Goal: Information Seeking & Learning: Learn about a topic

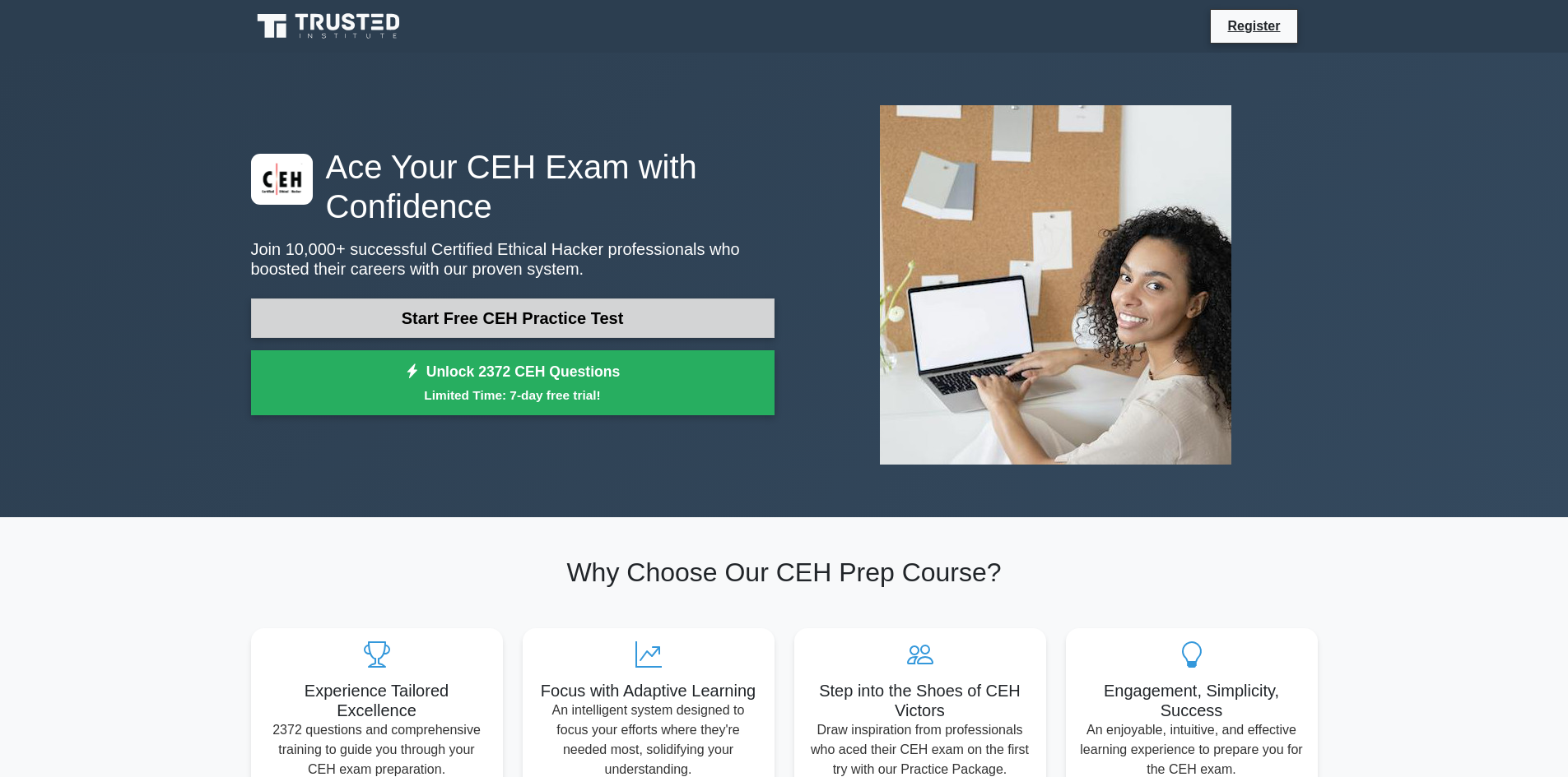
click at [672, 310] on link "Start Free CEH Practice Test" at bounding box center [513, 318] width 523 height 40
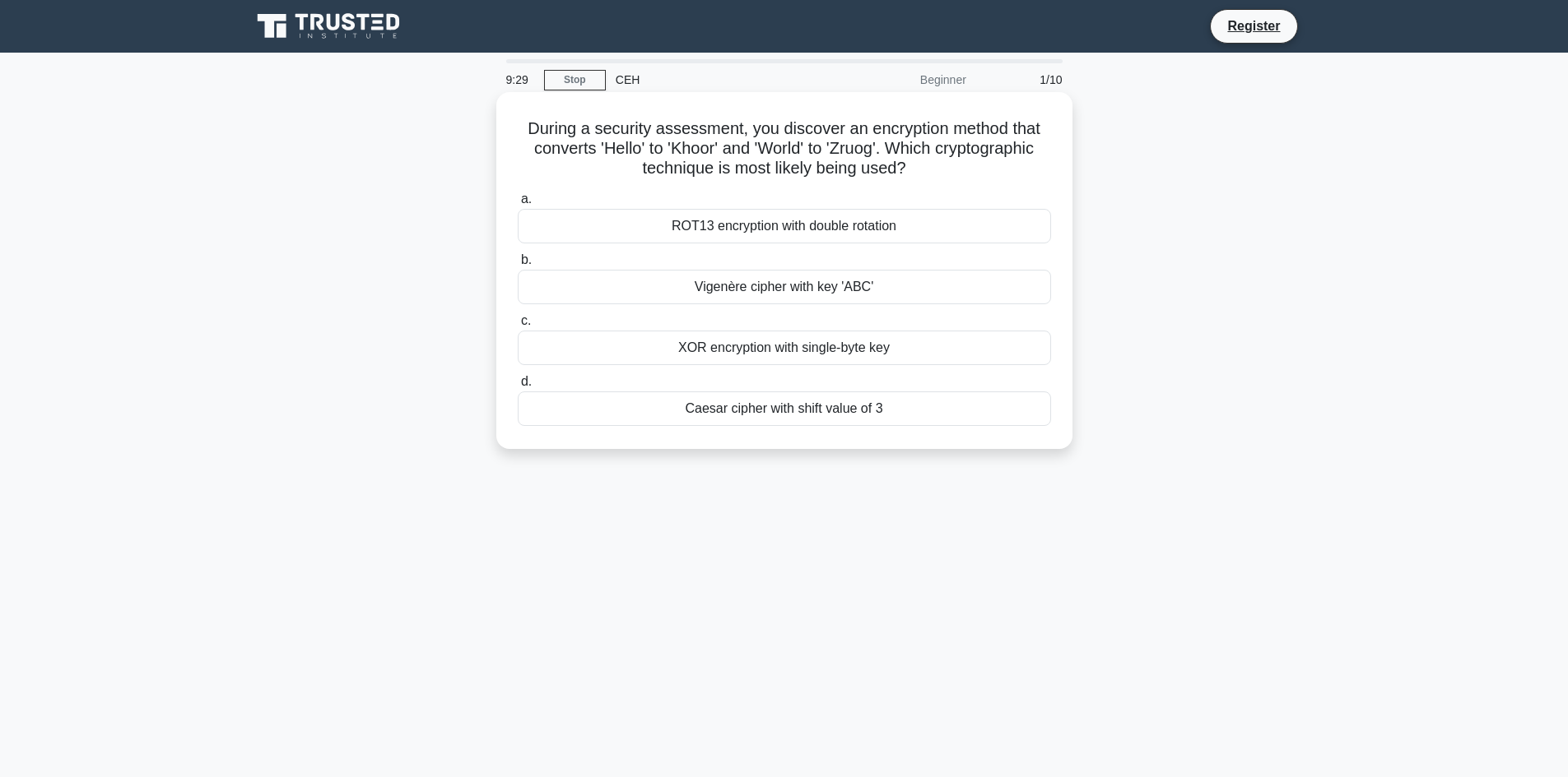
click at [819, 422] on div "Caesar cipher with shift value of 3" at bounding box center [784, 408] width 533 height 34
click at [518, 387] on input "[PERSON_NAME] cipher with shift value of 3" at bounding box center [518, 382] width 0 height 11
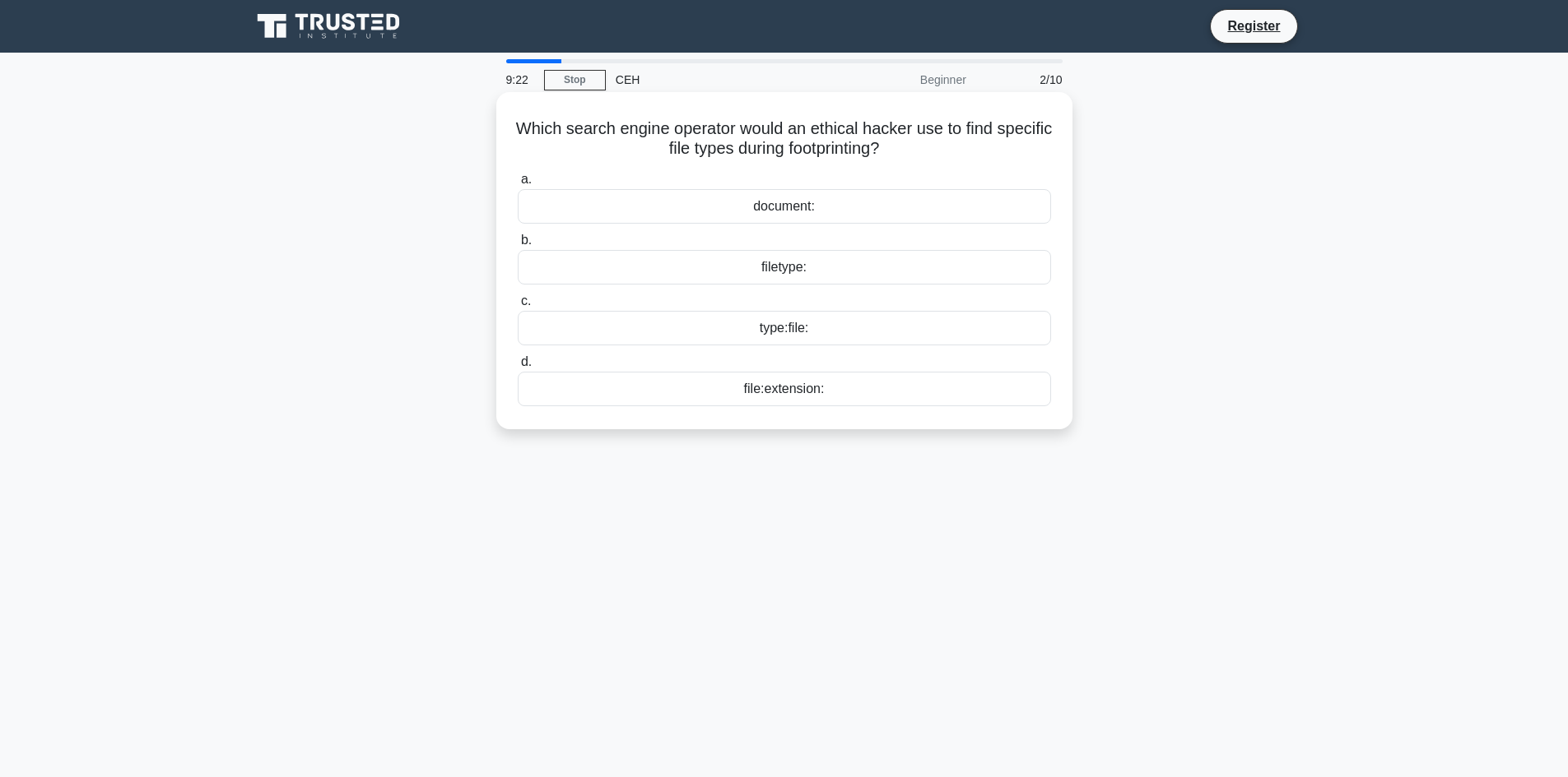
click at [805, 273] on div "filetype:" at bounding box center [784, 267] width 533 height 34
click at [518, 246] on input "b. filetype:" at bounding box center [518, 241] width 0 height 11
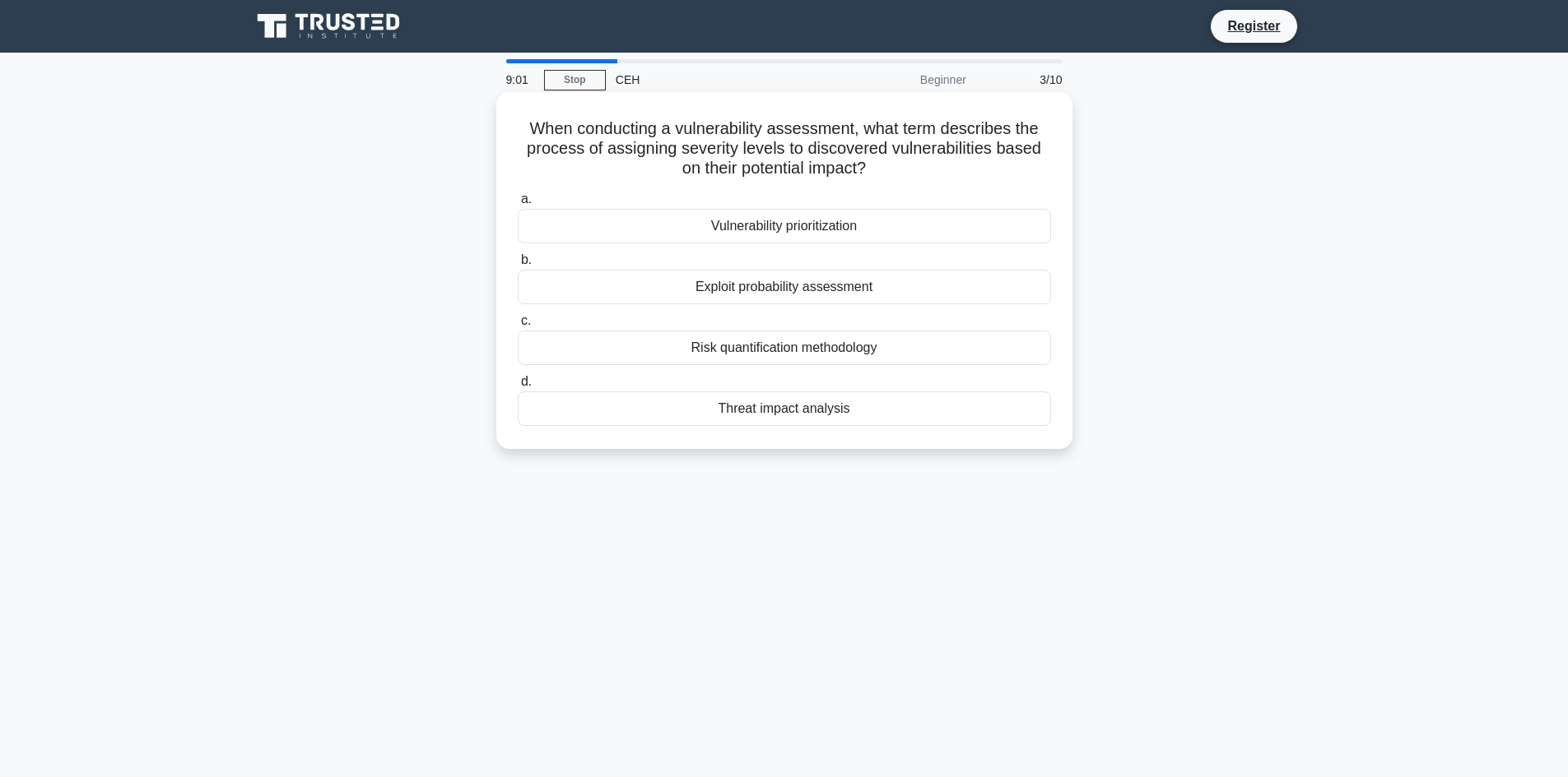
click at [844, 419] on div "Threat impact analysis" at bounding box center [784, 408] width 533 height 34
click at [518, 387] on input "d. Threat impact analysis" at bounding box center [518, 382] width 0 height 11
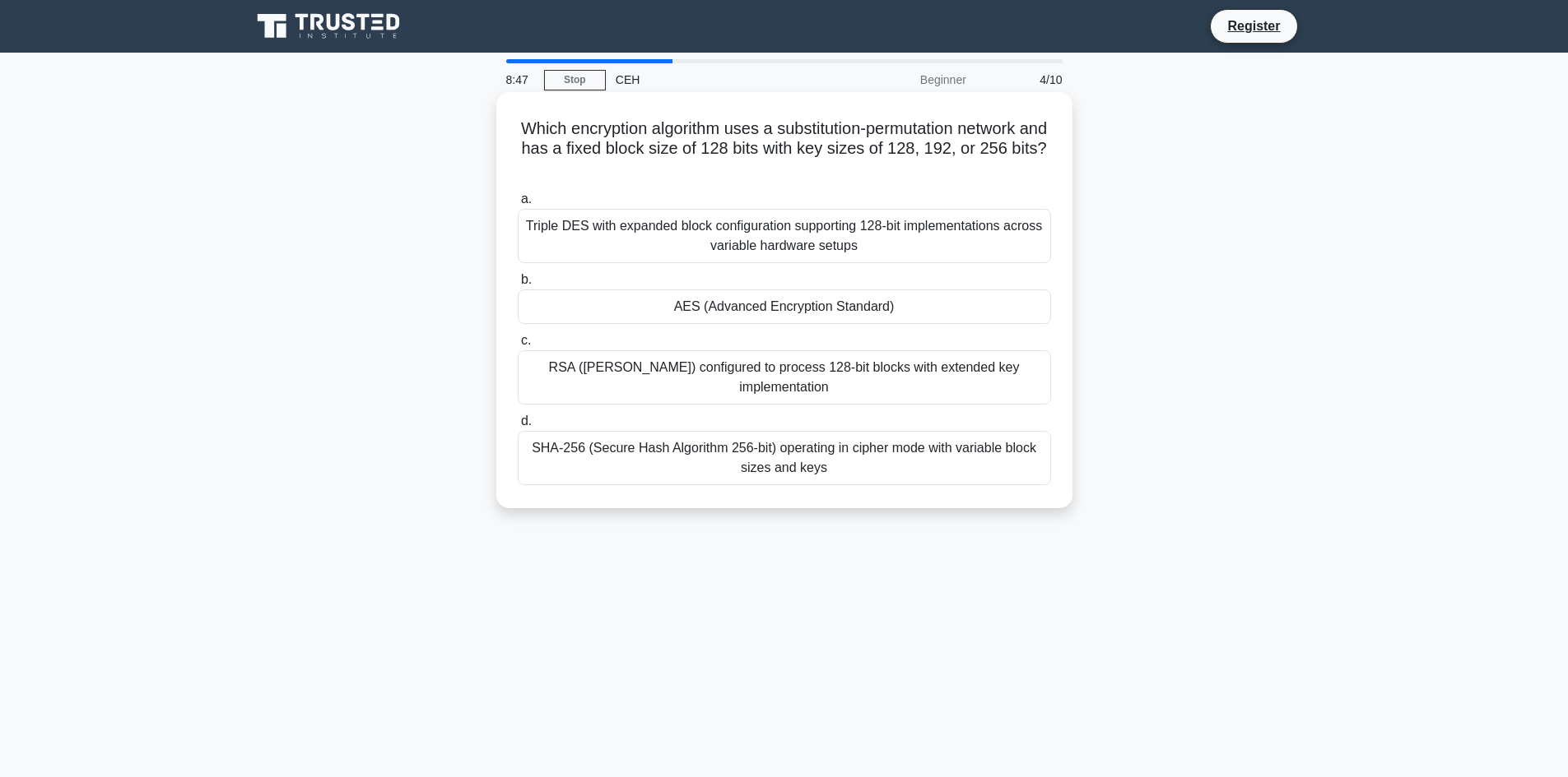
click at [766, 385] on div "RSA ([PERSON_NAME]) configured to process 128-bit blocks with extended key impl…" at bounding box center [784, 377] width 533 height 55
click at [518, 347] on input "c. RSA ([PERSON_NAME]) configured to process 128-bit blocks with extended key i…" at bounding box center [518, 341] width 0 height 11
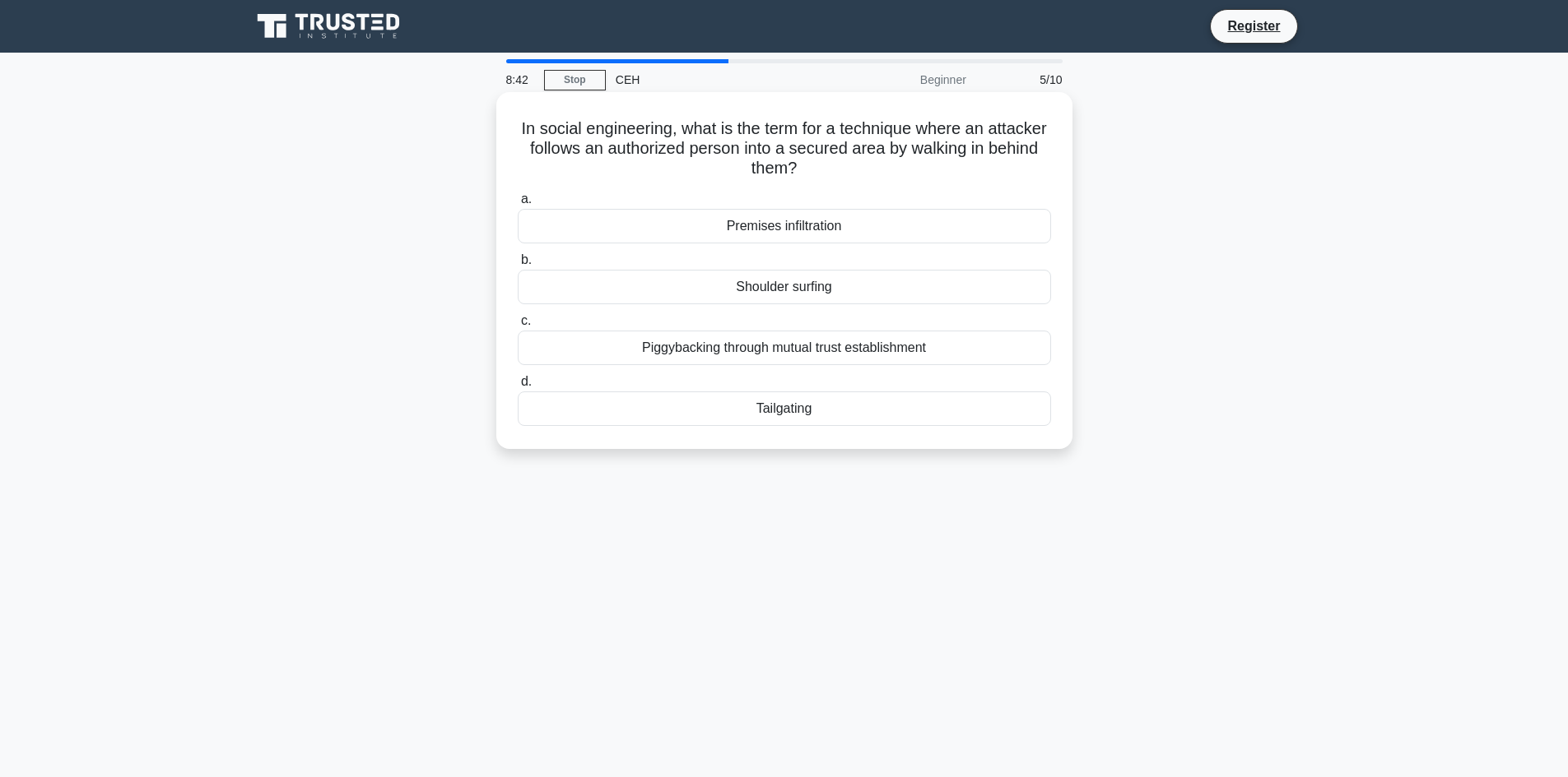
click at [722, 400] on div "Tailgating" at bounding box center [784, 408] width 533 height 34
click at [518, 387] on input "d. Tailgating" at bounding box center [518, 382] width 0 height 11
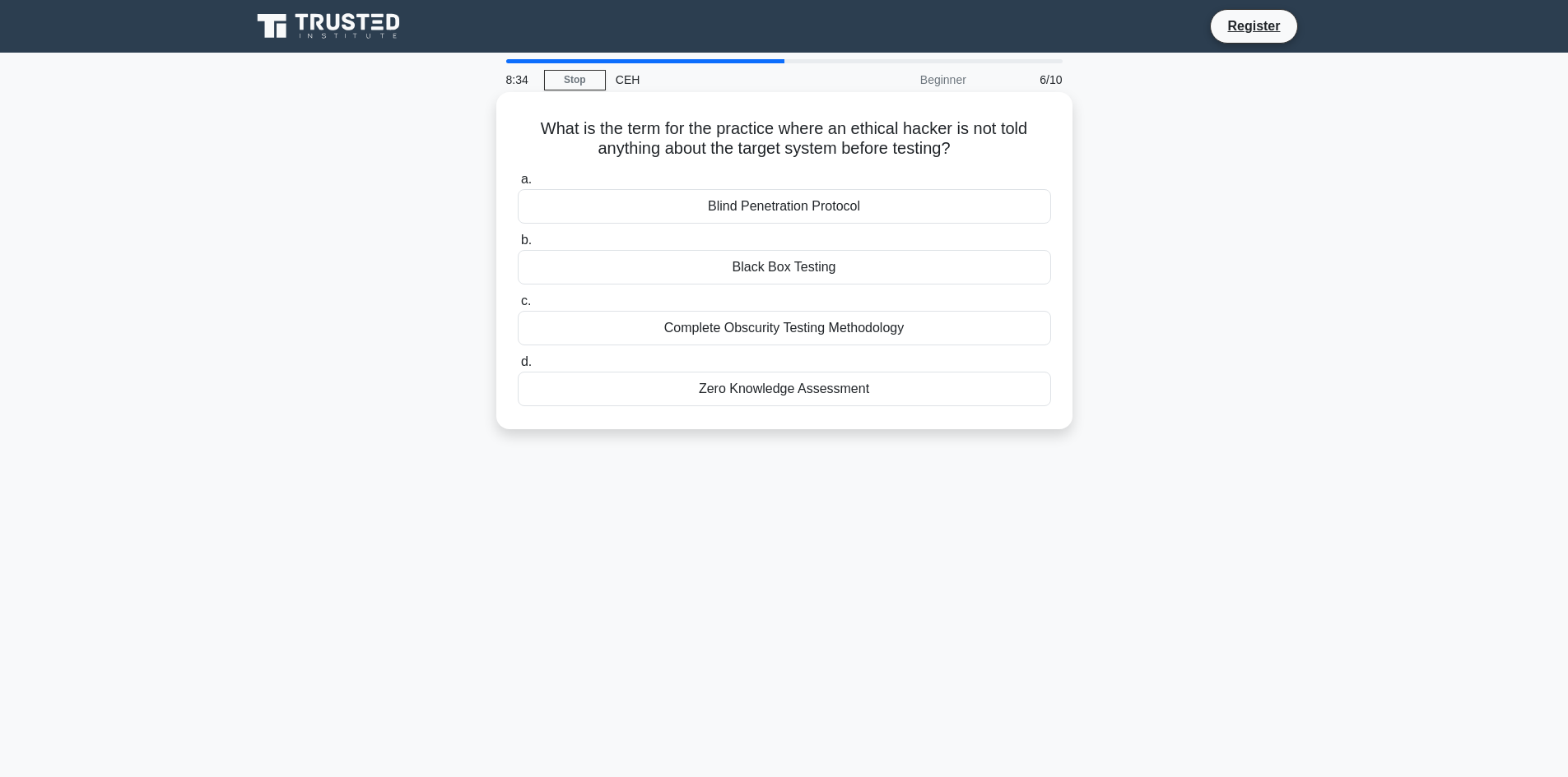
click at [784, 262] on div "Black Box Testing" at bounding box center [784, 267] width 533 height 34
click at [518, 246] on input "b. Black Box Testing" at bounding box center [518, 241] width 0 height 11
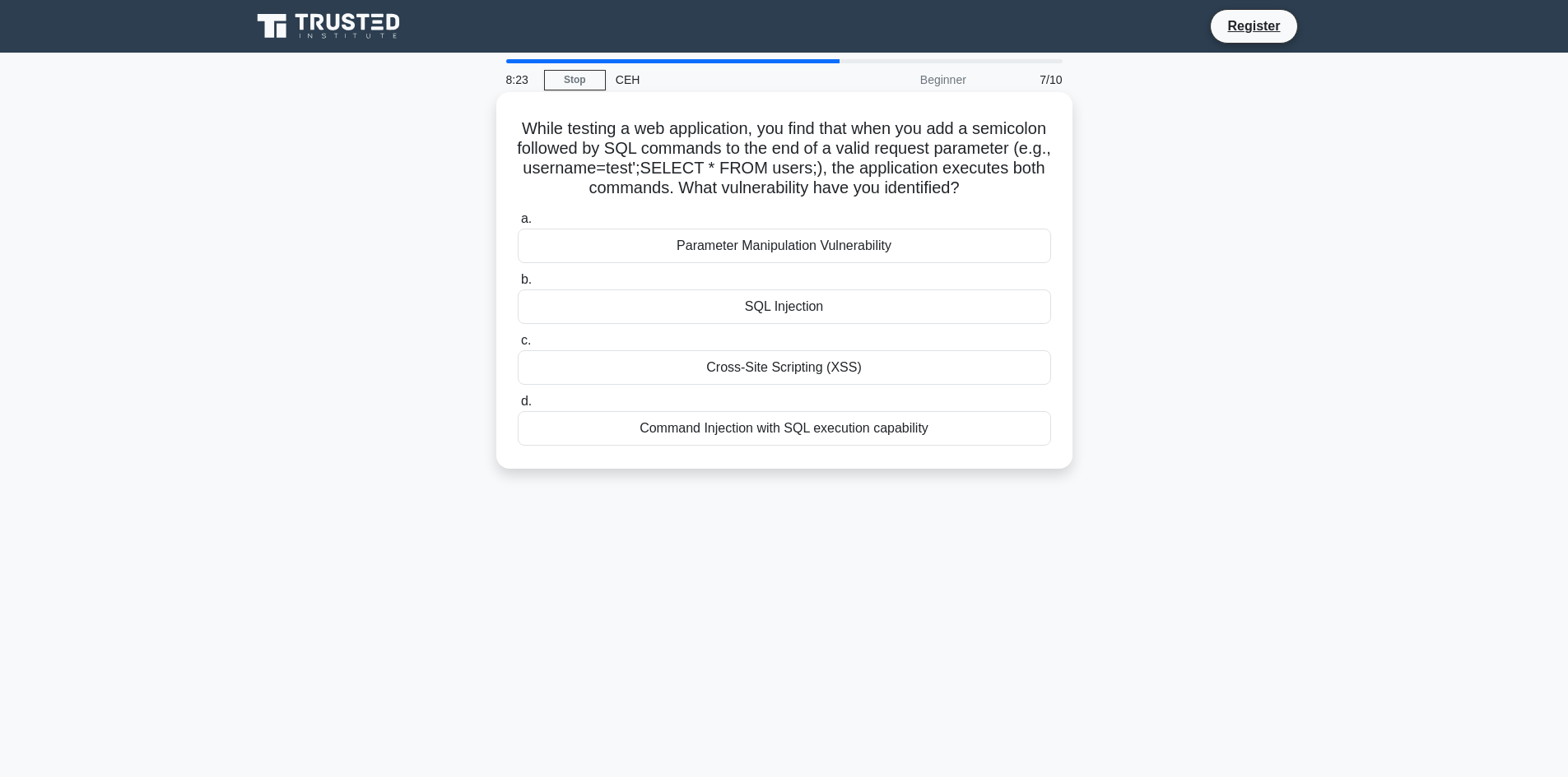
click at [799, 318] on div "SQL Injection" at bounding box center [784, 306] width 533 height 34
click at [518, 286] on input "b. SQL Injection" at bounding box center [518, 280] width 0 height 11
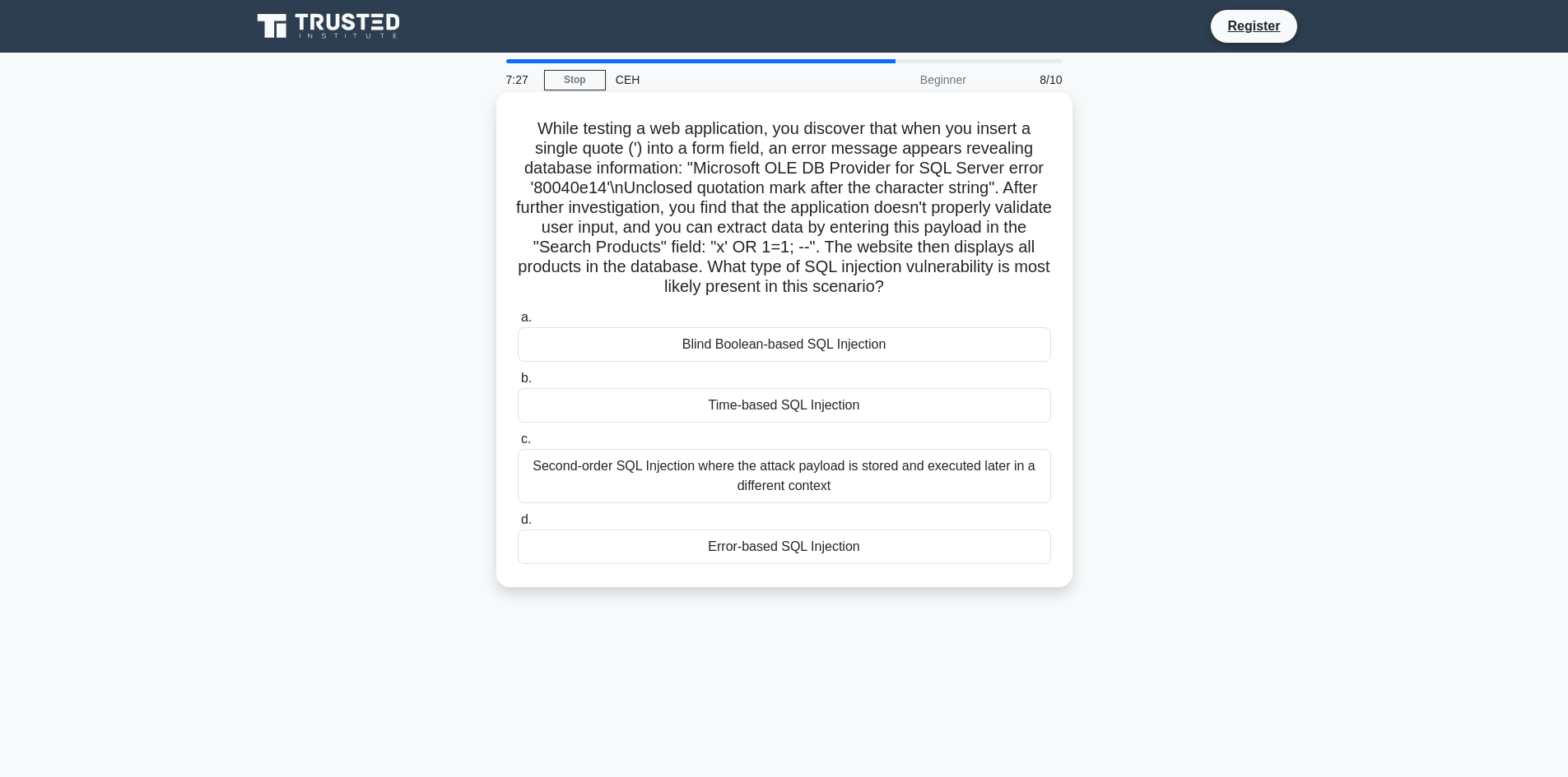
click at [795, 482] on div "Second-order SQL Injection where the attack payload is stored and executed late…" at bounding box center [784, 476] width 533 height 55
click at [518, 445] on input "c. Second-order SQL Injection where the attack payload is stored and executed l…" at bounding box center [518, 440] width 0 height 11
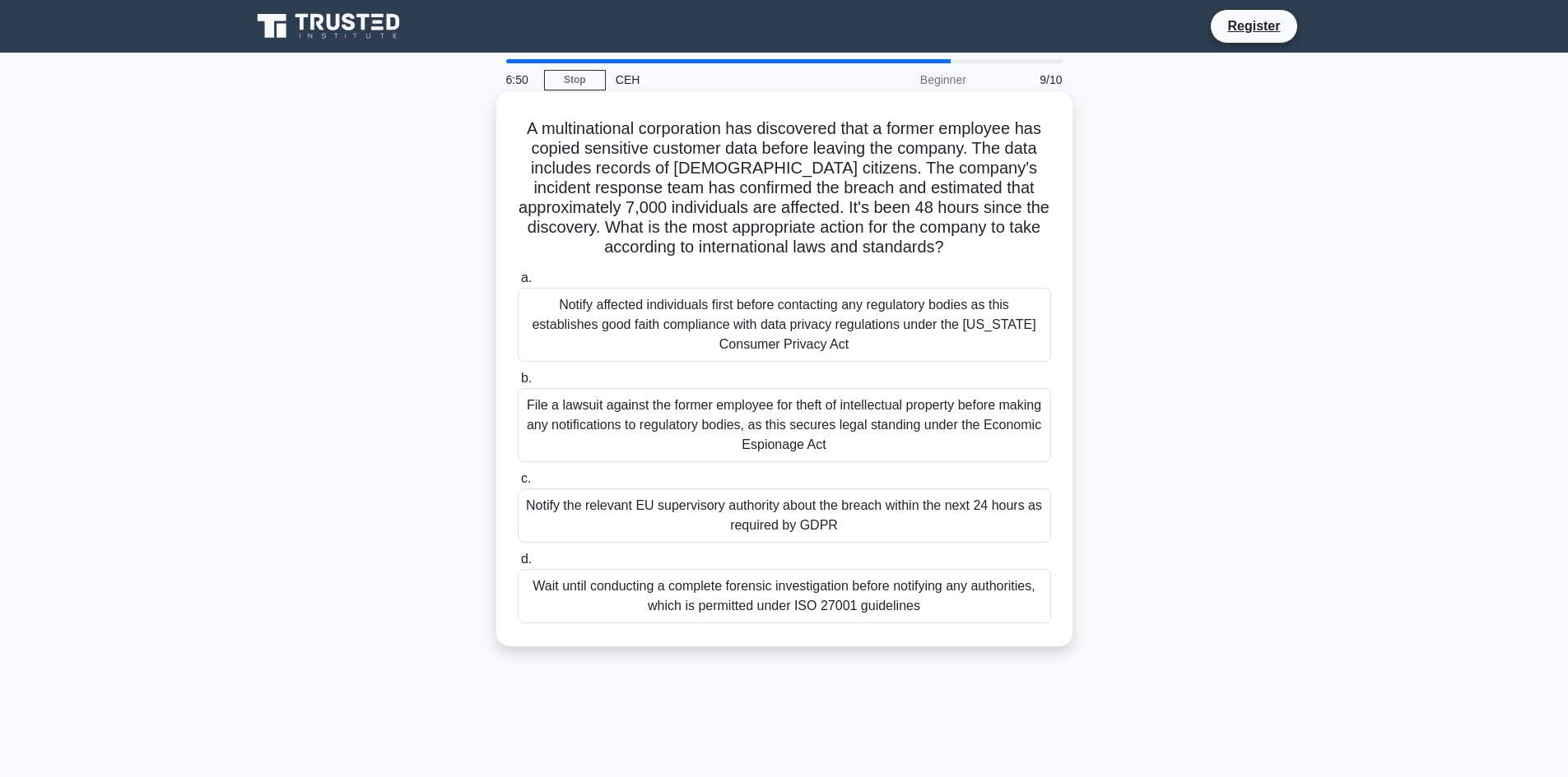
click at [716, 512] on div "Notify the relevant EU supervisory authority about the breach within the next 2…" at bounding box center [784, 516] width 533 height 55
click at [518, 484] on input "c. Notify the relevant EU supervisory authority about the breach within the nex…" at bounding box center [518, 479] width 0 height 11
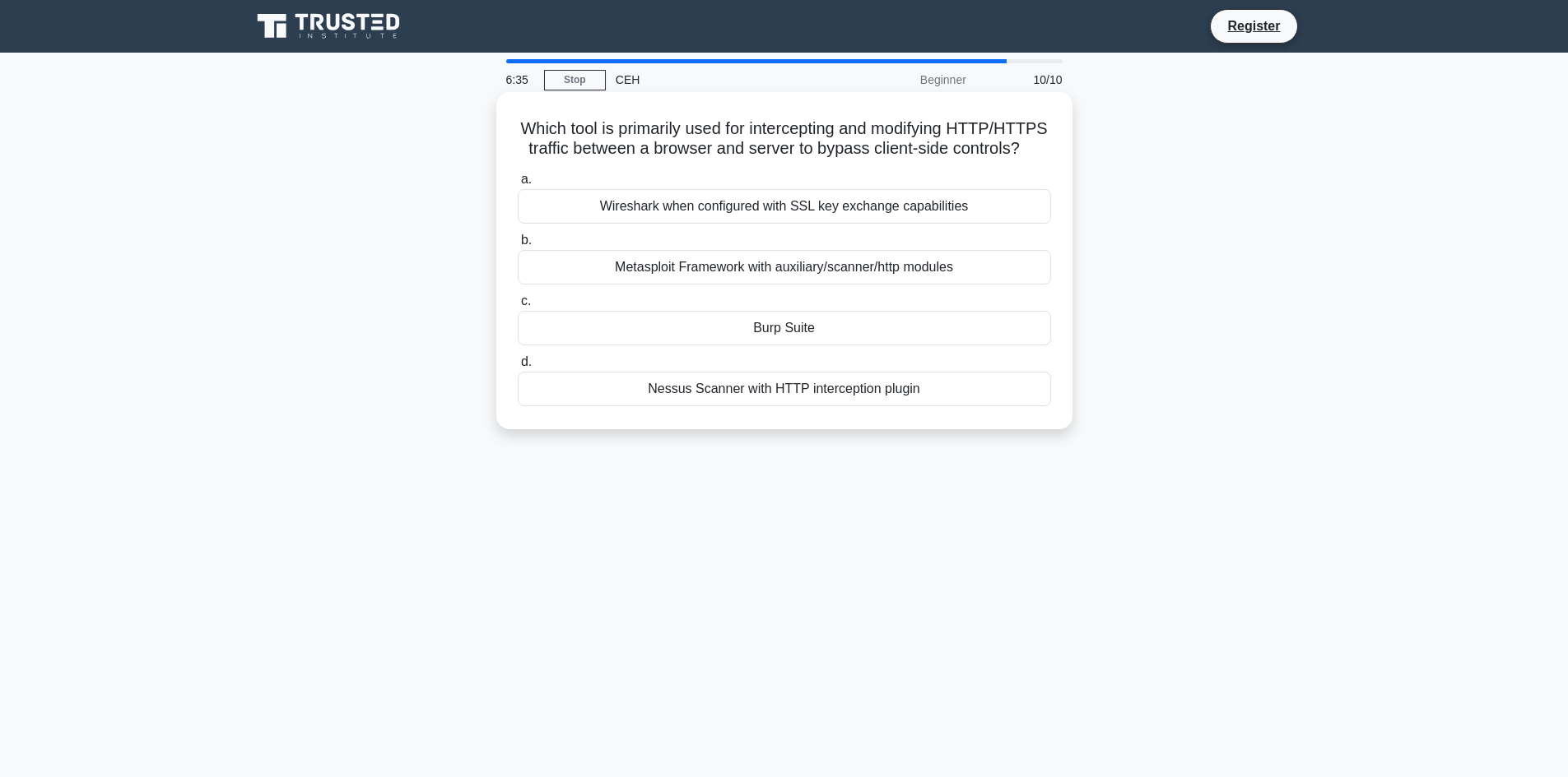
click at [837, 346] on div "Burp Suite" at bounding box center [784, 328] width 533 height 34
click at [518, 307] on input "c. Burp Suite" at bounding box center [518, 302] width 0 height 11
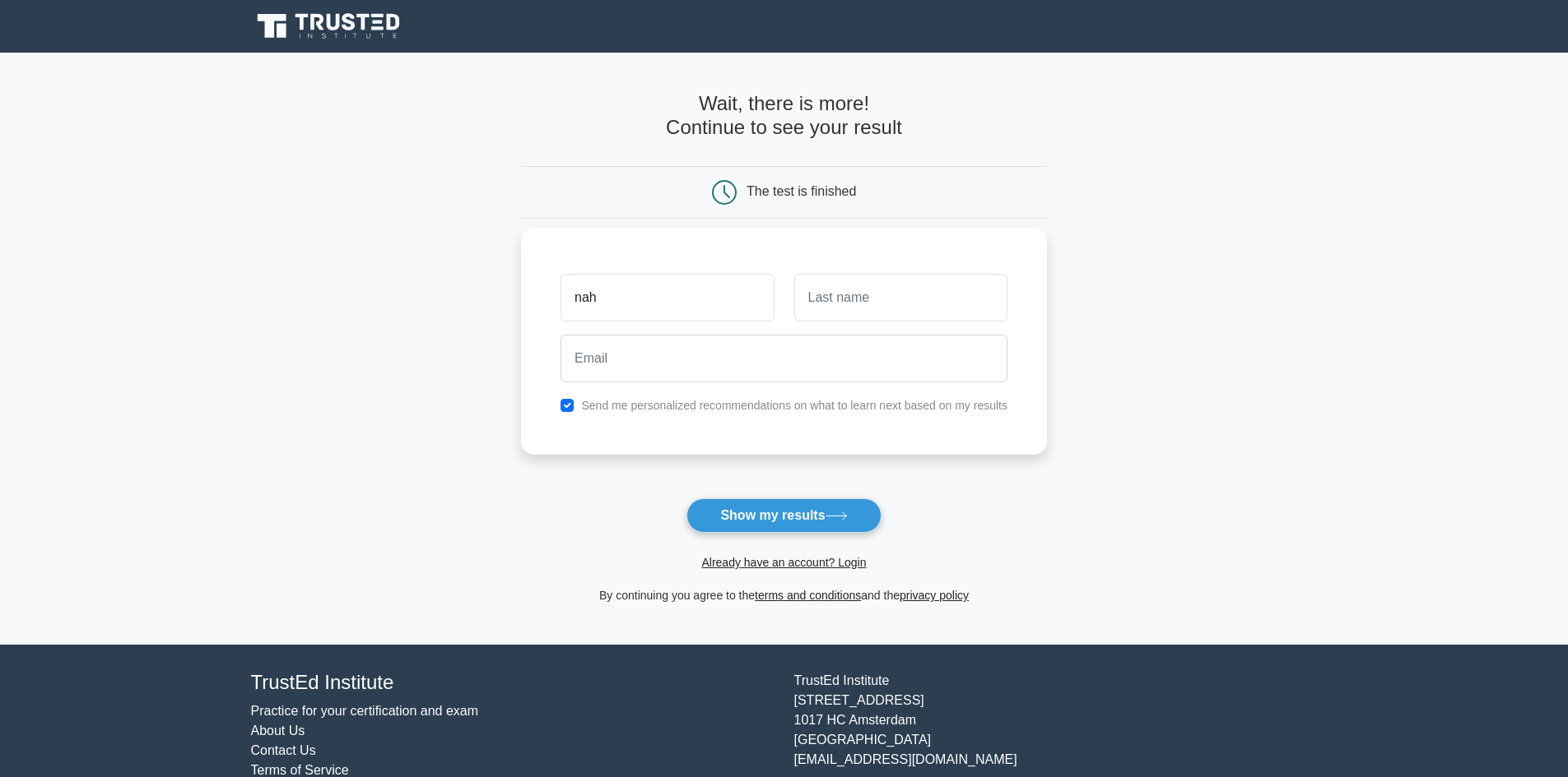
type input "nah"
click at [669, 409] on label "Send me personalized recommendations on what to learn next based on my results" at bounding box center [794, 405] width 426 height 13
click at [567, 409] on input "checkbox" at bounding box center [566, 405] width 13 height 13
checkbox input "false"
click at [948, 305] on input "text" at bounding box center [901, 298] width 214 height 48
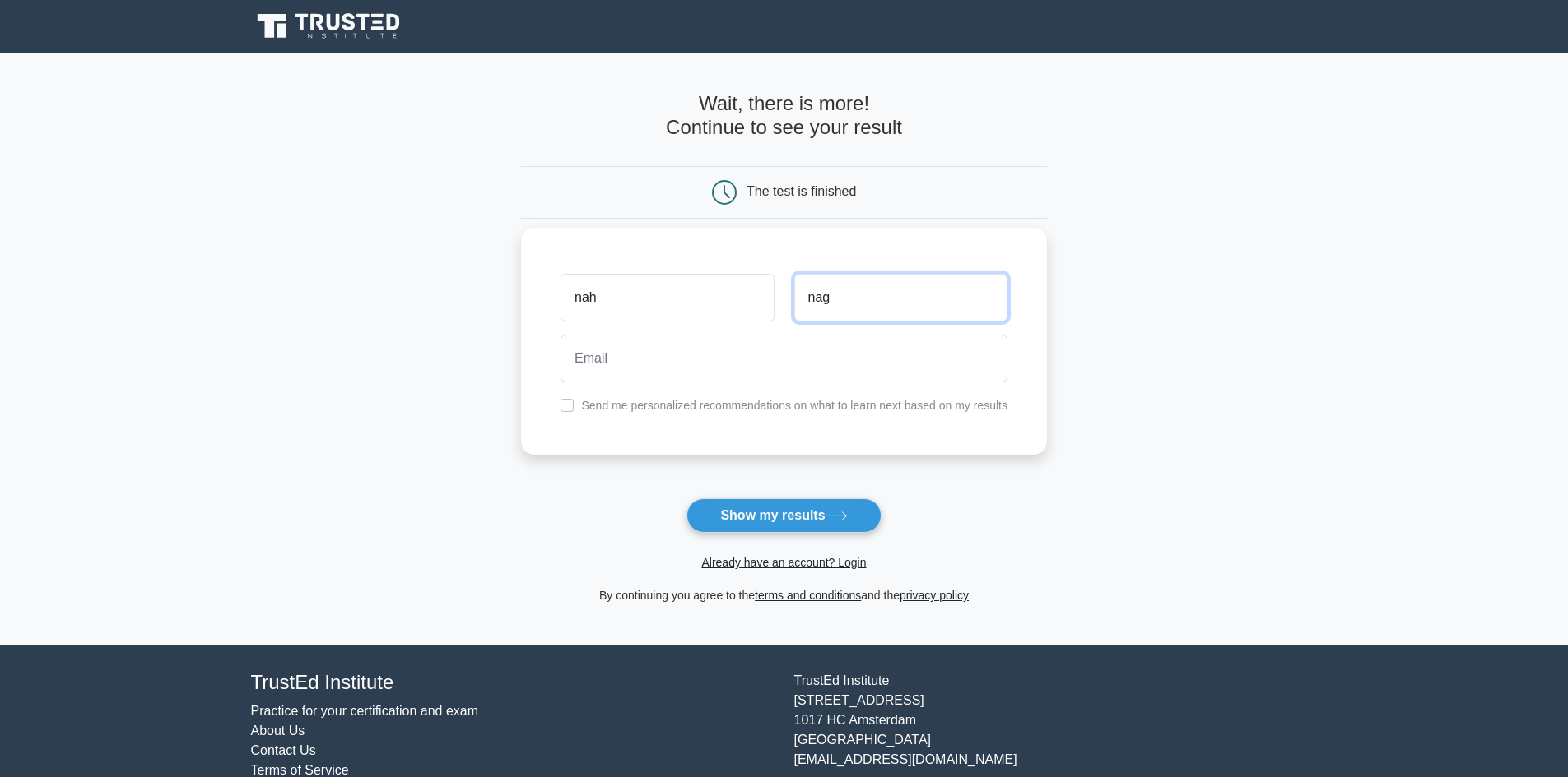
type input "nag"
click at [919, 366] on input "email" at bounding box center [784, 359] width 447 height 48
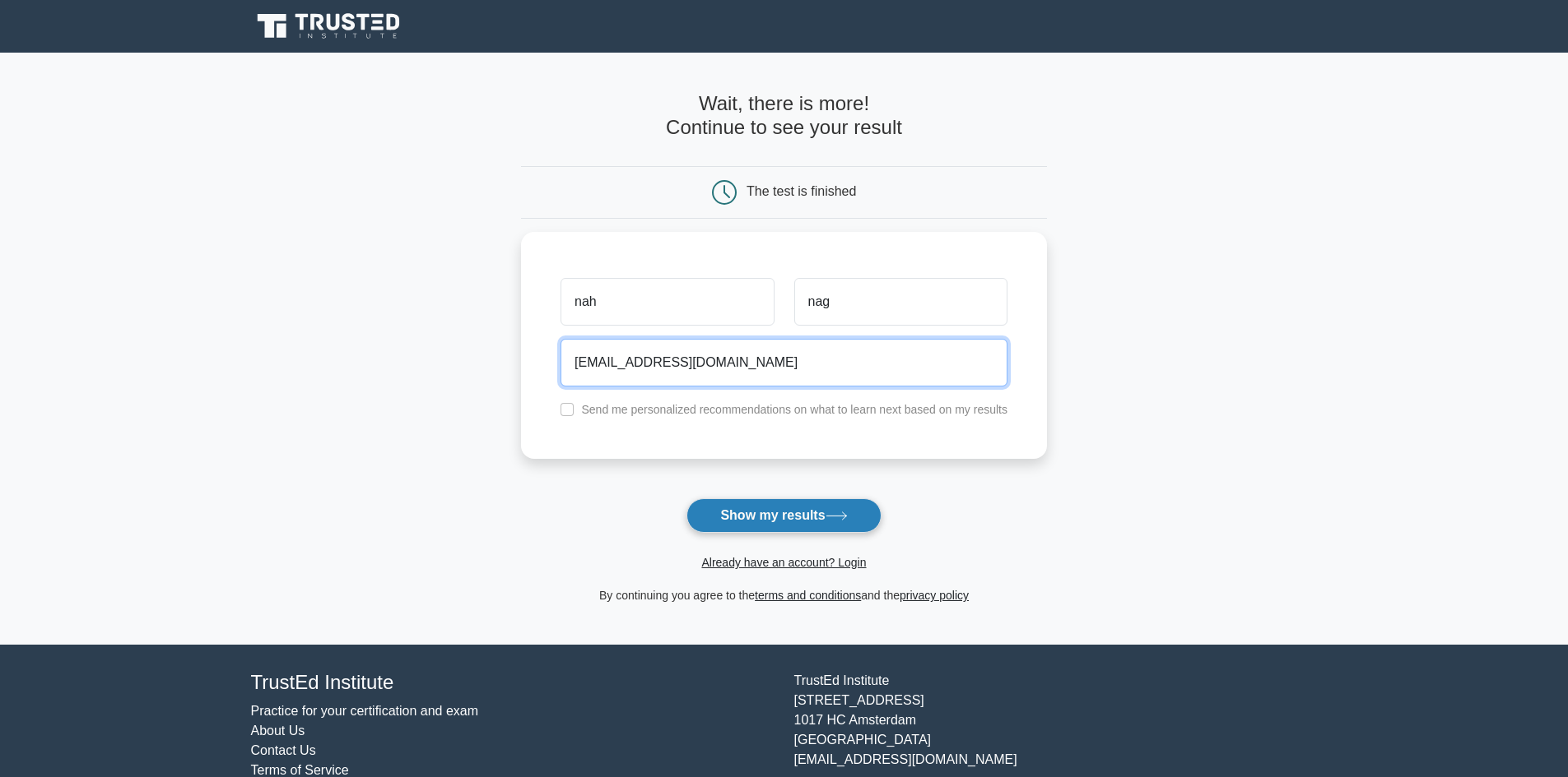
type input "nahhhh@nah.com"
click at [807, 524] on button "Show my results" at bounding box center [784, 515] width 194 height 34
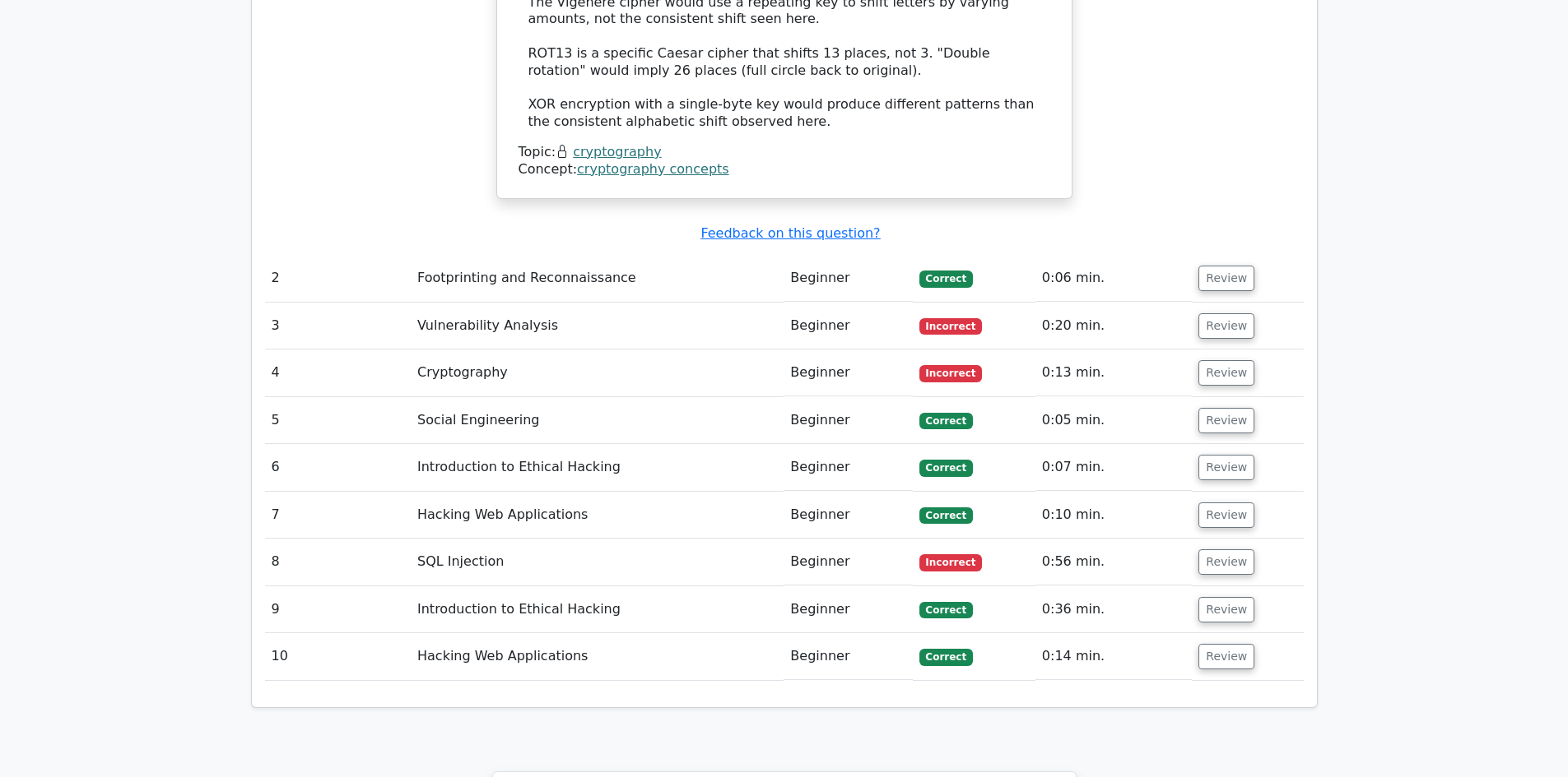
scroll to position [2139, 0]
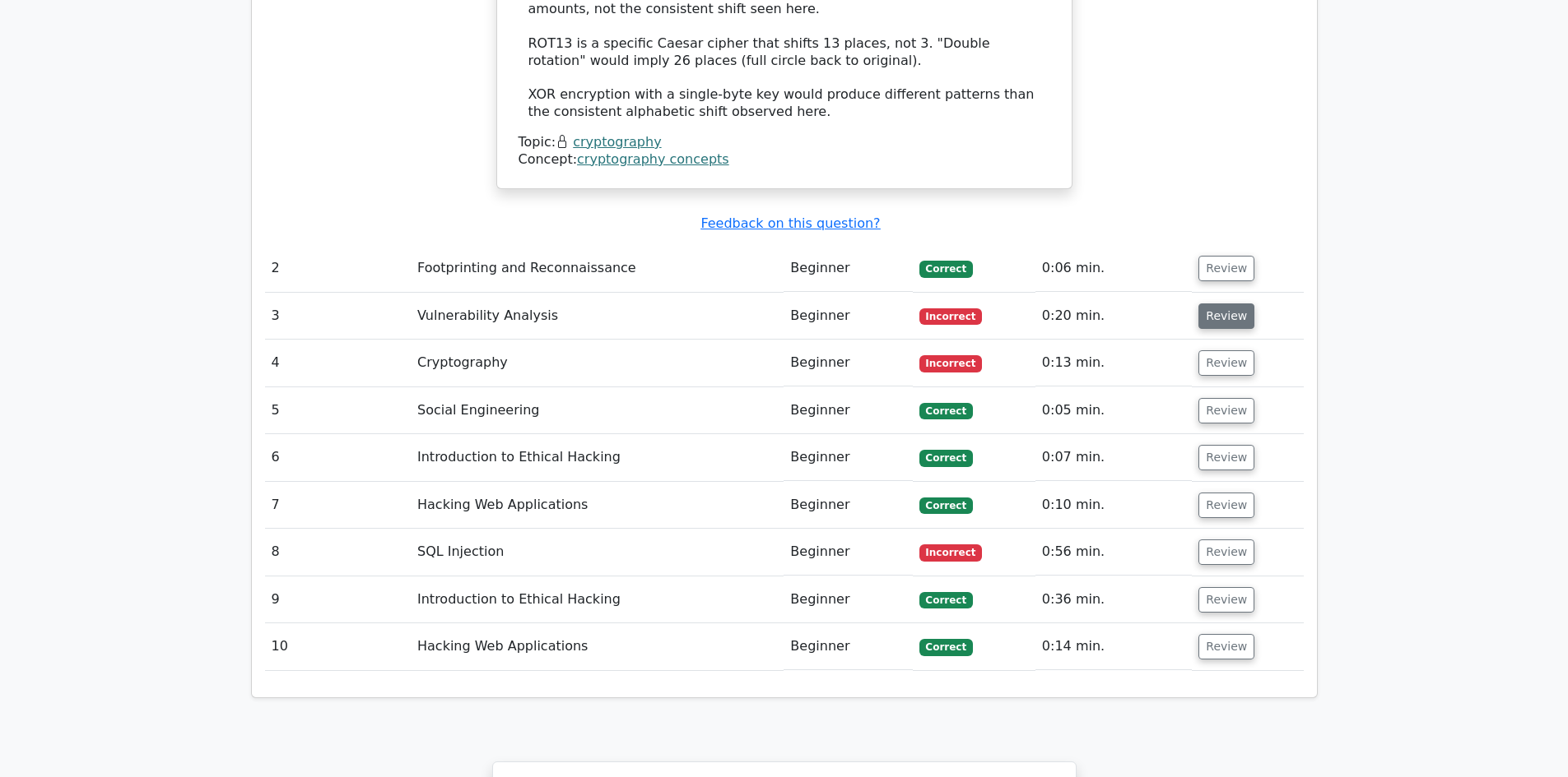
click at [1227, 303] on button "Review" at bounding box center [1226, 316] width 56 height 26
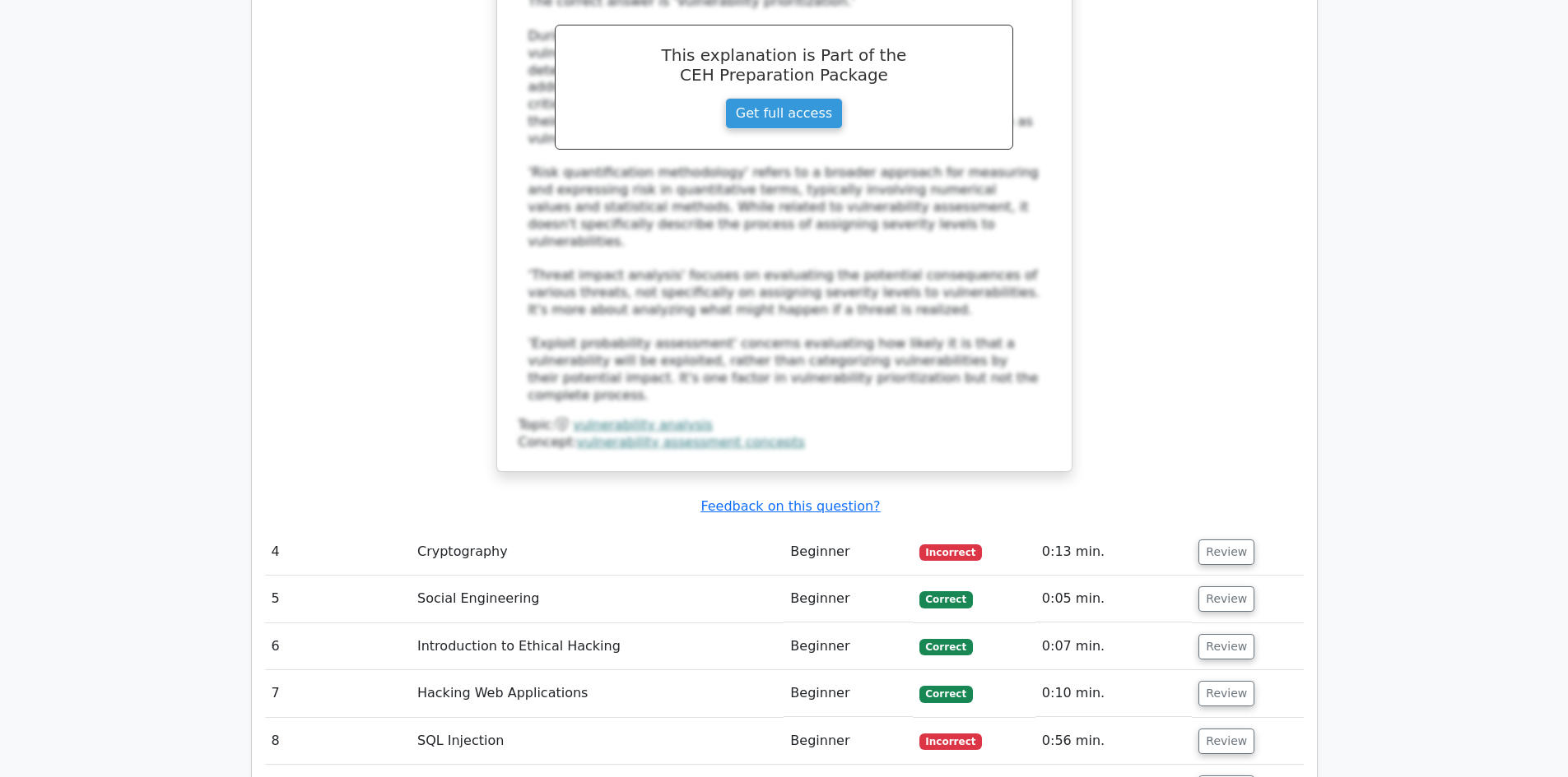
scroll to position [2880, 0]
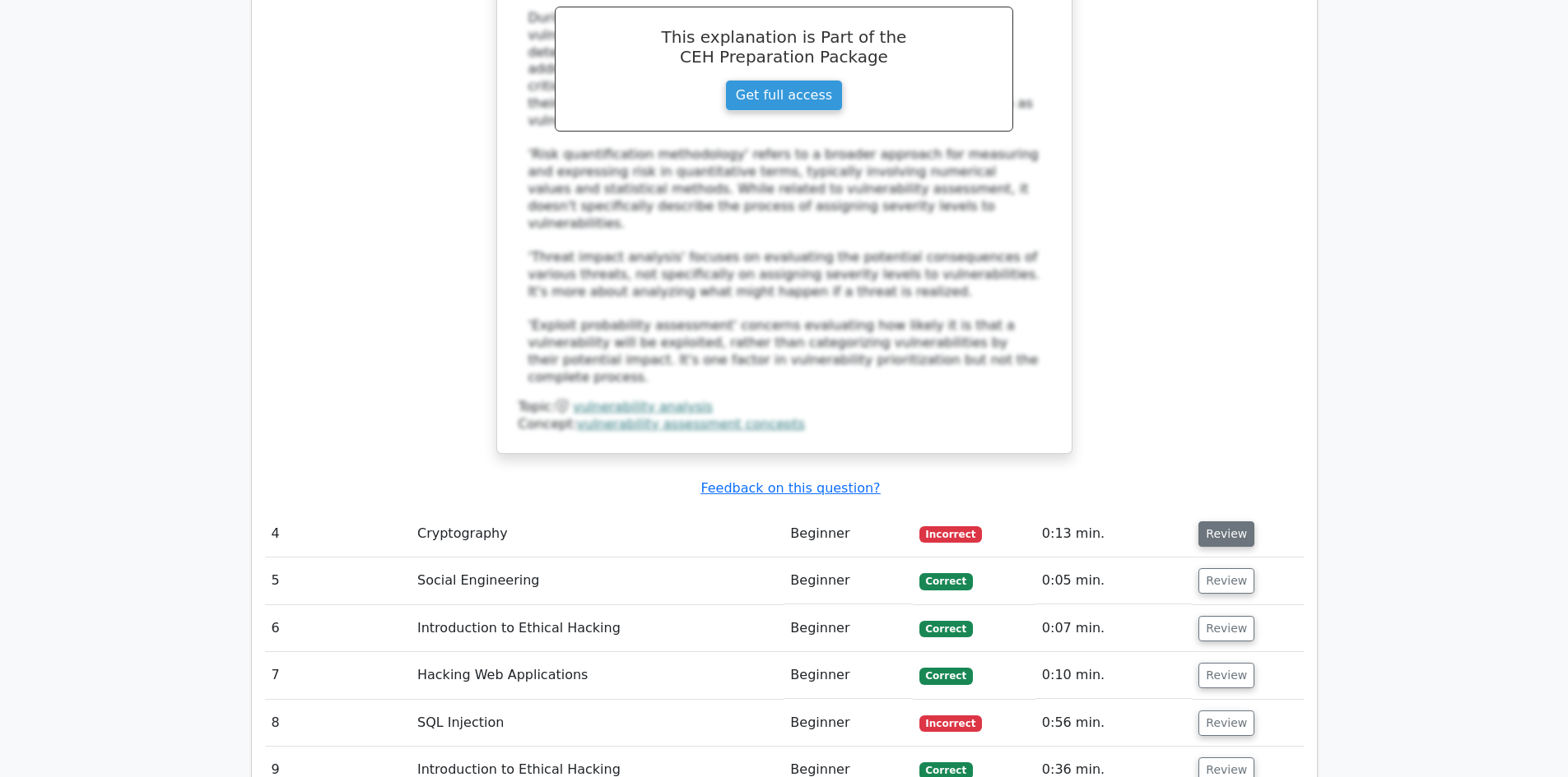
click at [1204, 521] on button "Review" at bounding box center [1226, 534] width 56 height 26
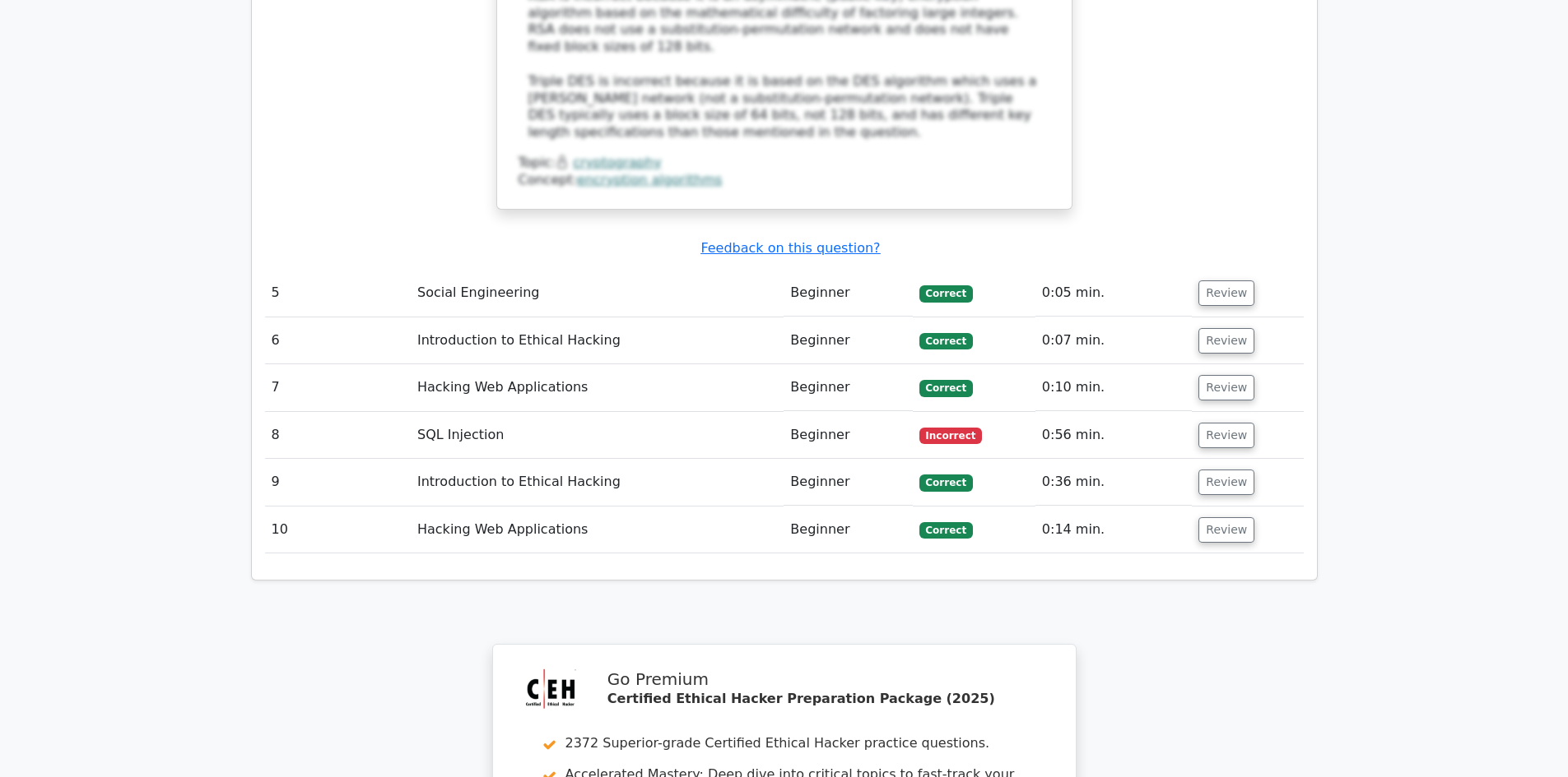
scroll to position [4031, 0]
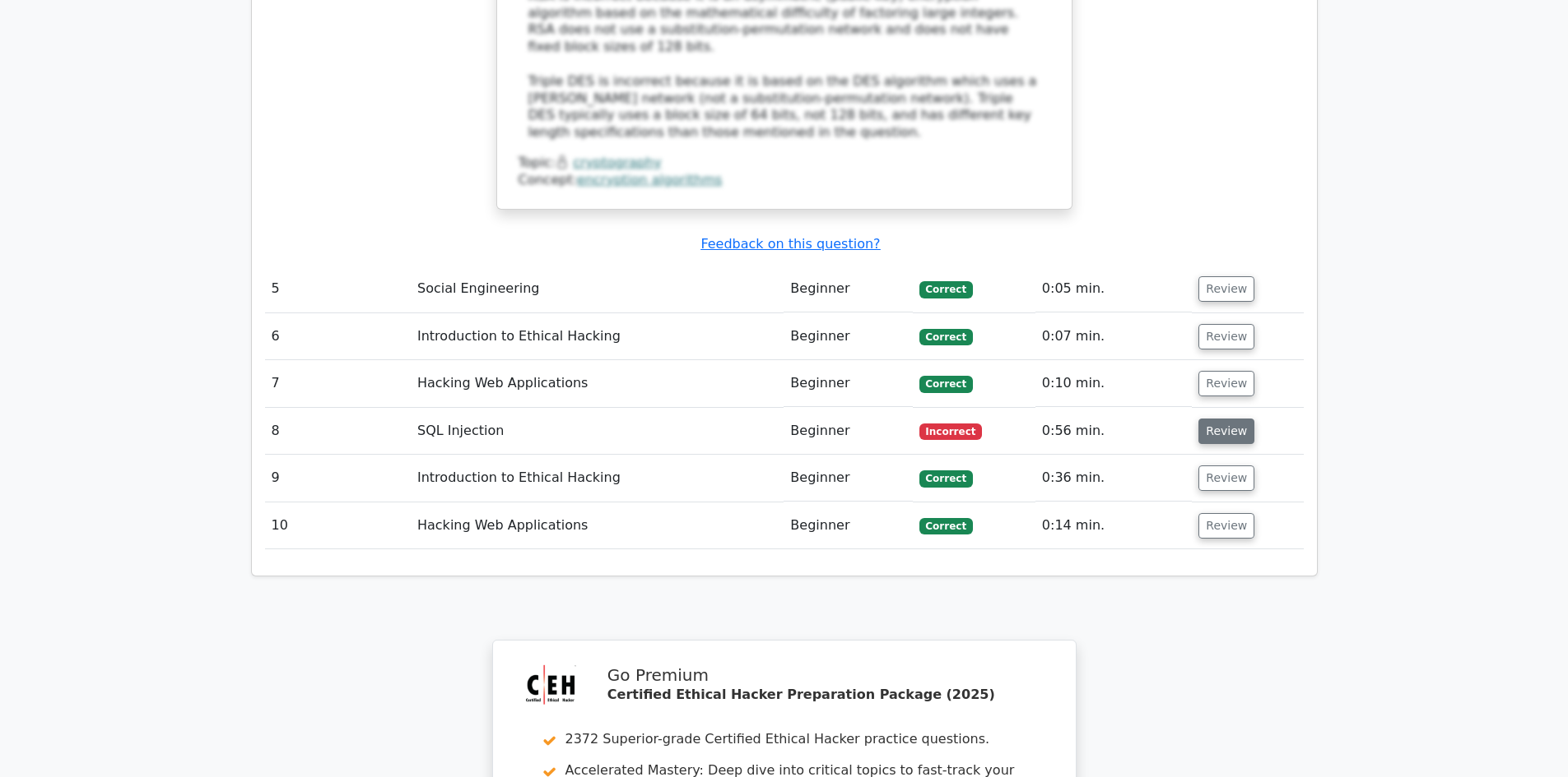
click at [1205, 419] on button "Review" at bounding box center [1226, 431] width 56 height 26
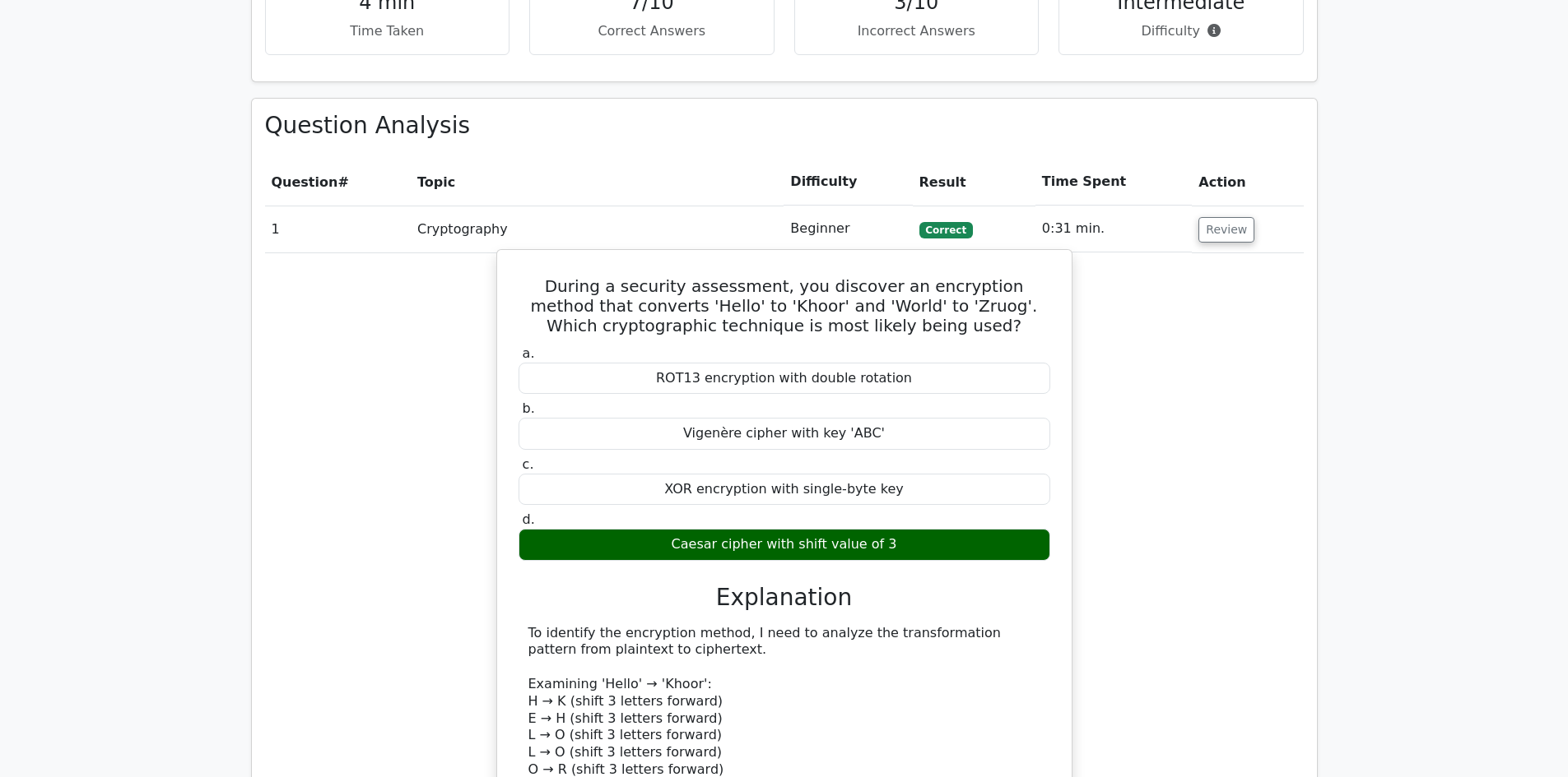
scroll to position [741, 0]
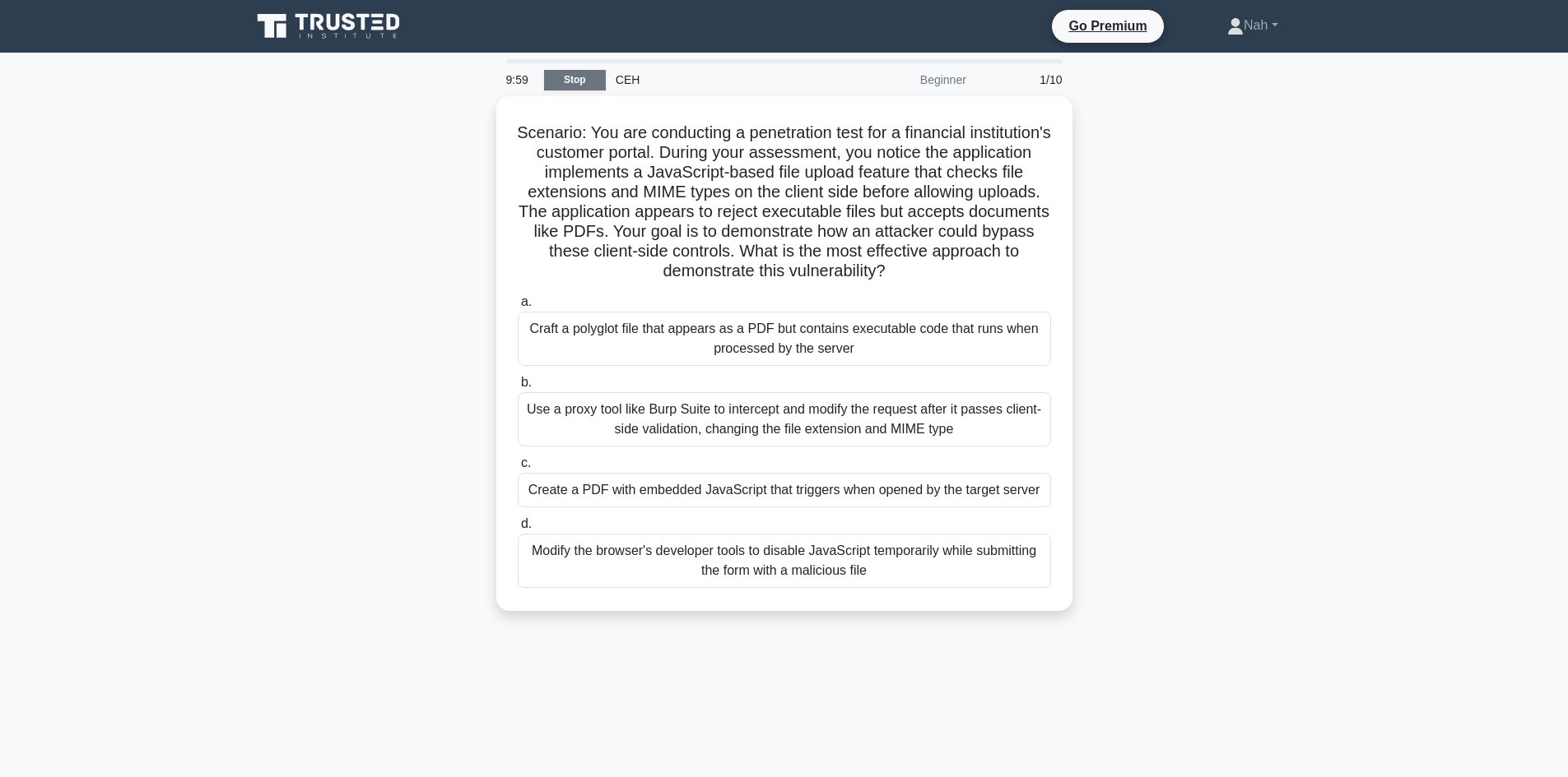
click at [597, 84] on link "Stop" at bounding box center [575, 79] width 62 height 20
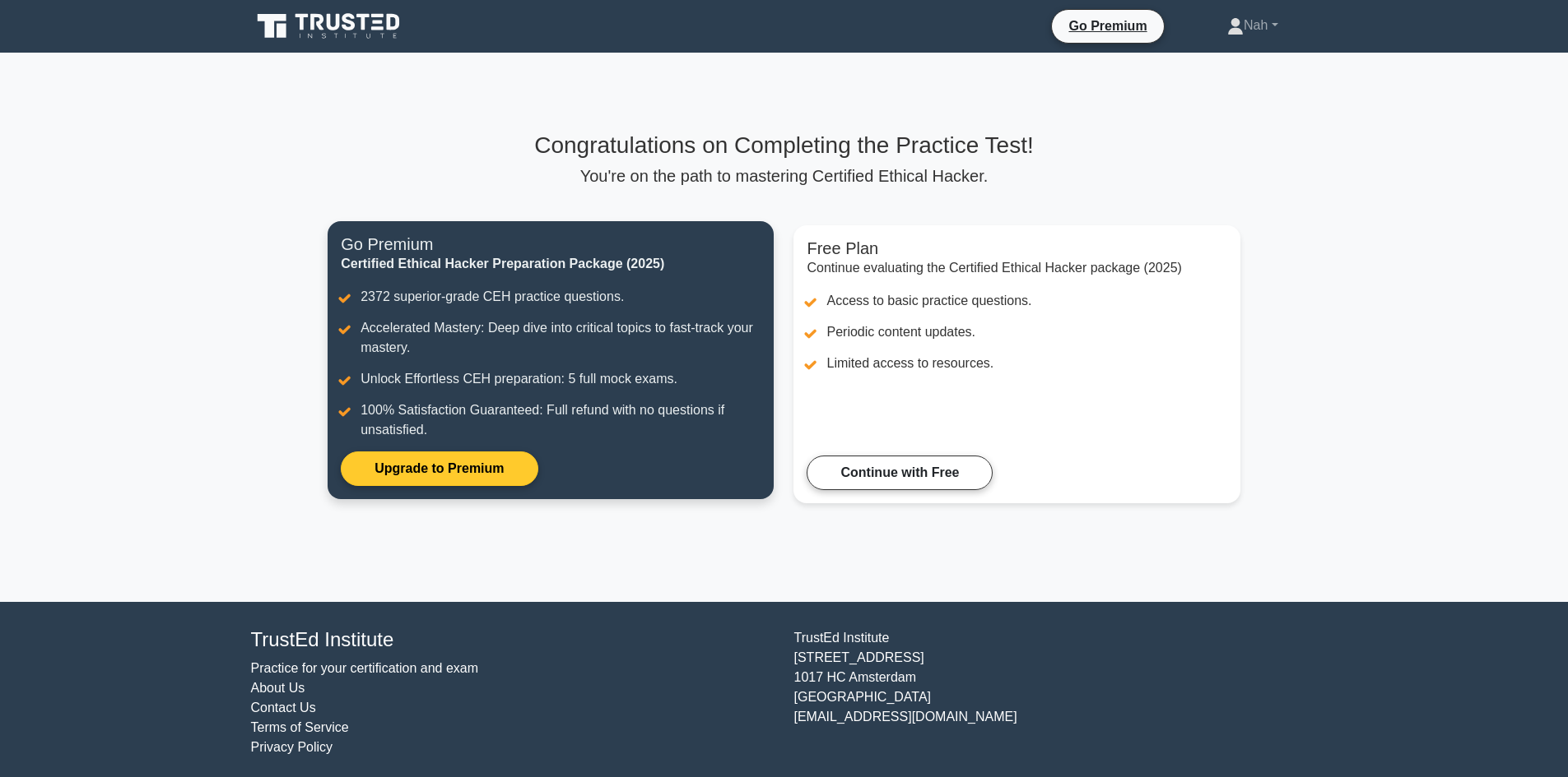
click at [469, 473] on link "Upgrade to Premium" at bounding box center [439, 468] width 197 height 34
